Goal: Information Seeking & Learning: Learn about a topic

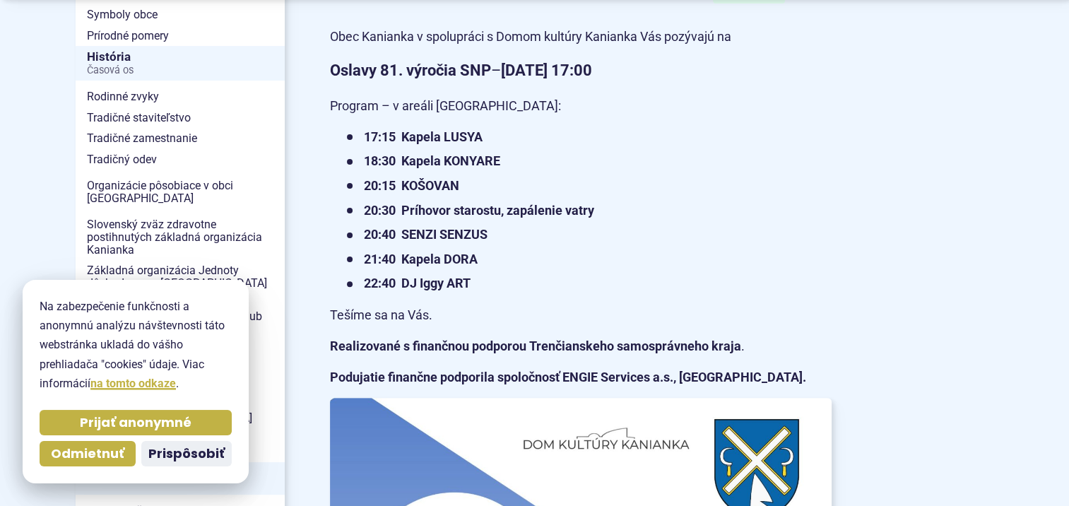
scroll to position [398, 0]
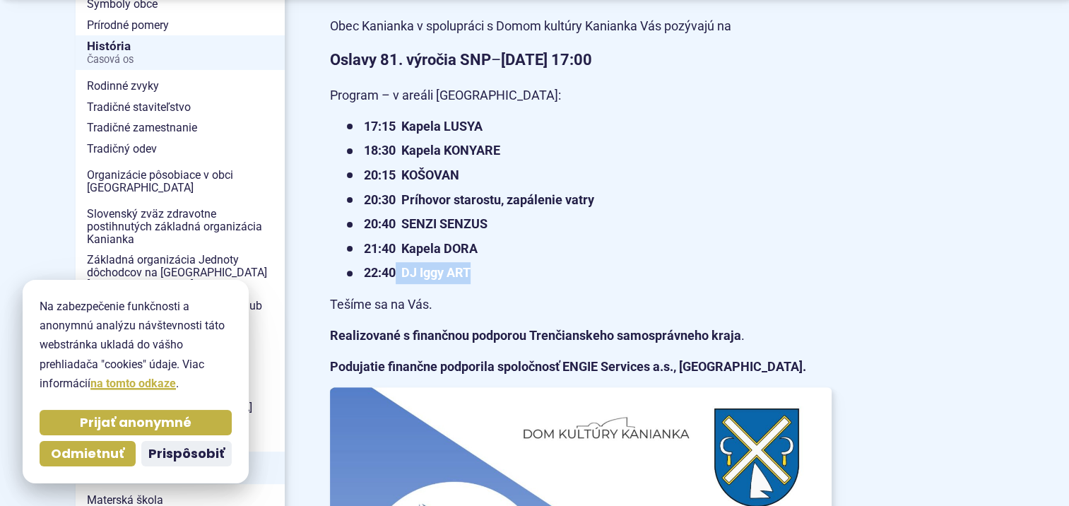
drag, startPoint x: 475, startPoint y: 314, endPoint x: 393, endPoint y: 314, distance: 81.9
click at [393, 284] on li "22:40 DJ Iggy ART" at bounding box center [589, 273] width 485 height 22
click at [636, 260] on li "21:40 Kapela DORA" at bounding box center [589, 249] width 485 height 22
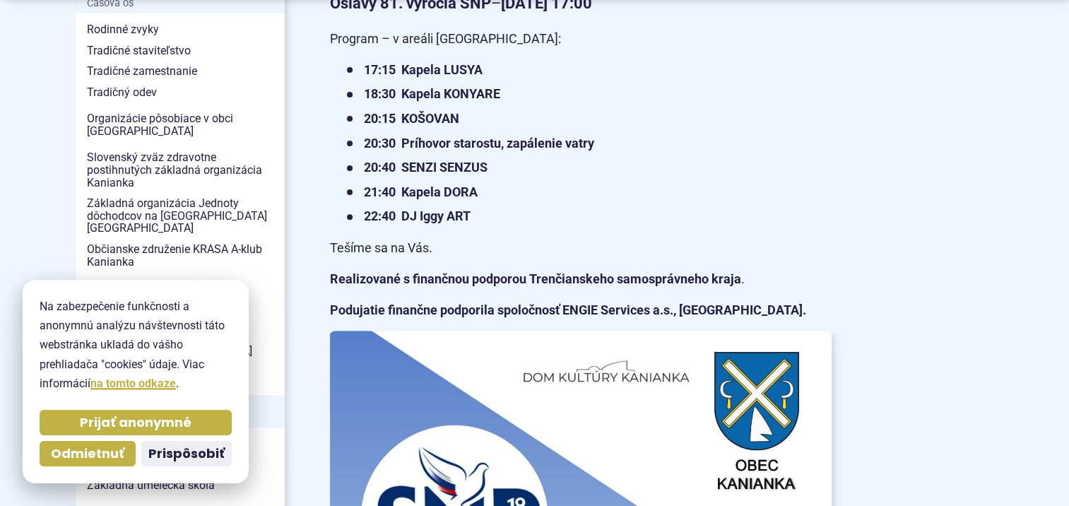
scroll to position [466, 0]
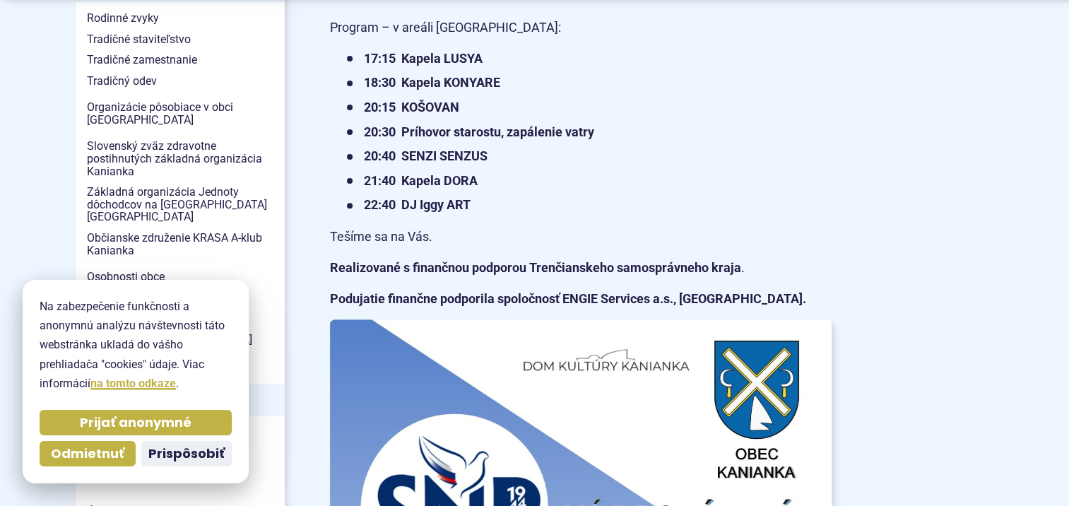
click at [400, 66] on strong "17:15 Kapela LUSYA" at bounding box center [423, 58] width 119 height 15
click at [635, 119] on li "20:15 KOŠOVAN" at bounding box center [589, 108] width 485 height 22
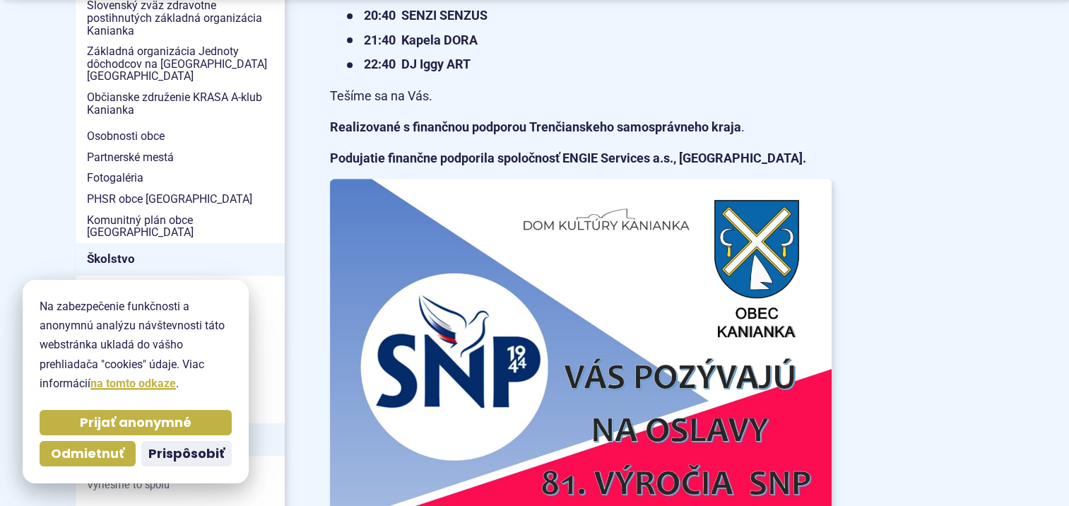
scroll to position [603, 0]
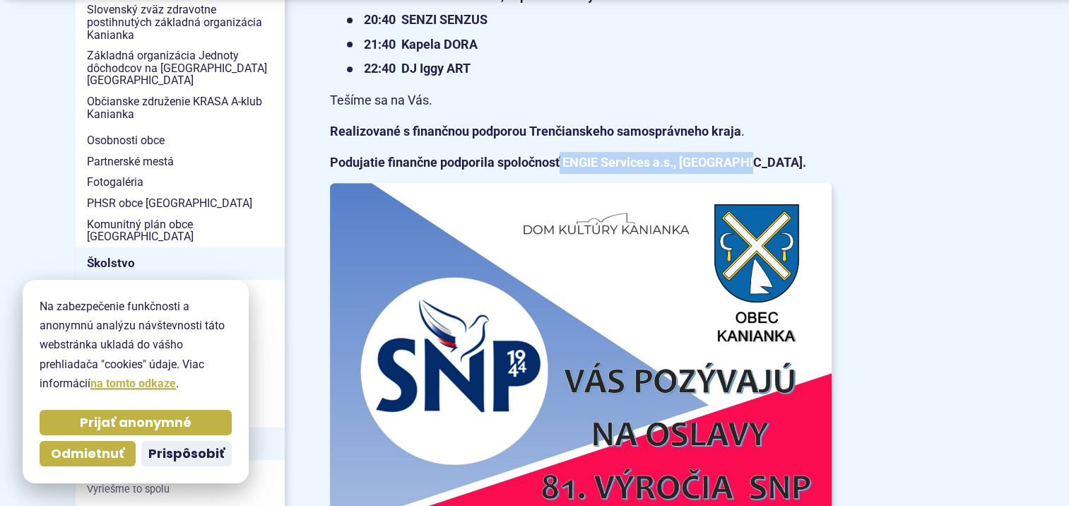
drag, startPoint x: 561, startPoint y: 206, endPoint x: 738, endPoint y: 206, distance: 177.3
click at [738, 170] on strong "Podujatie finančne podporila spoločnosť ENGIE Services a.s., Bratislava." at bounding box center [568, 162] width 476 height 15
click at [557, 174] on p "Podujatie finančne podporila spoločnosť ENGIE Services a.s., Bratislava." at bounding box center [580, 163] width 501 height 22
drag, startPoint x: 564, startPoint y: 199, endPoint x: 676, endPoint y: 212, distance: 113.0
click at [676, 174] on p "Podujatie finančne podporila spoločnosť ENGIE Services a.s., Bratislava." at bounding box center [580, 163] width 501 height 22
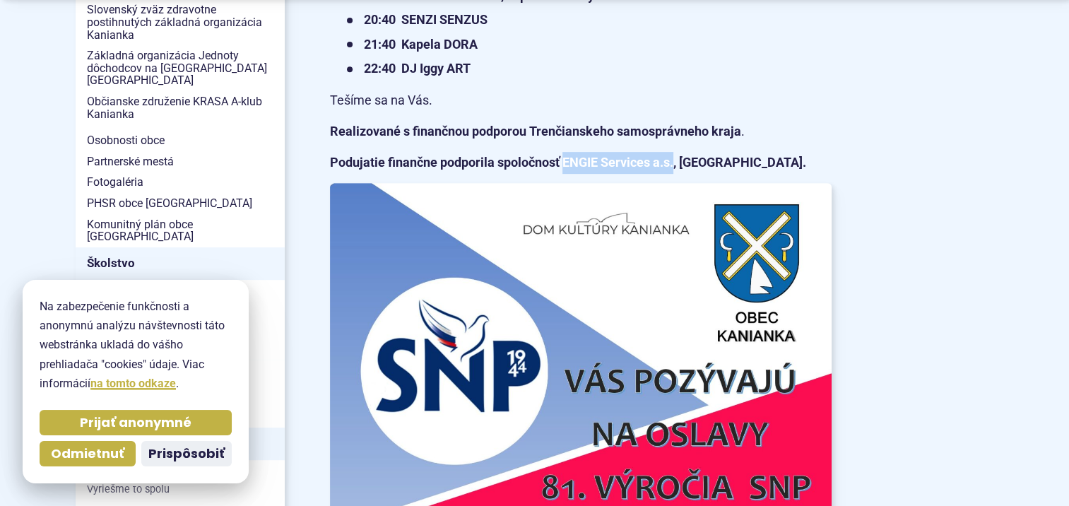
copy strong "ENGIE Services a.s."
